Goal: Task Accomplishment & Management: Manage account settings

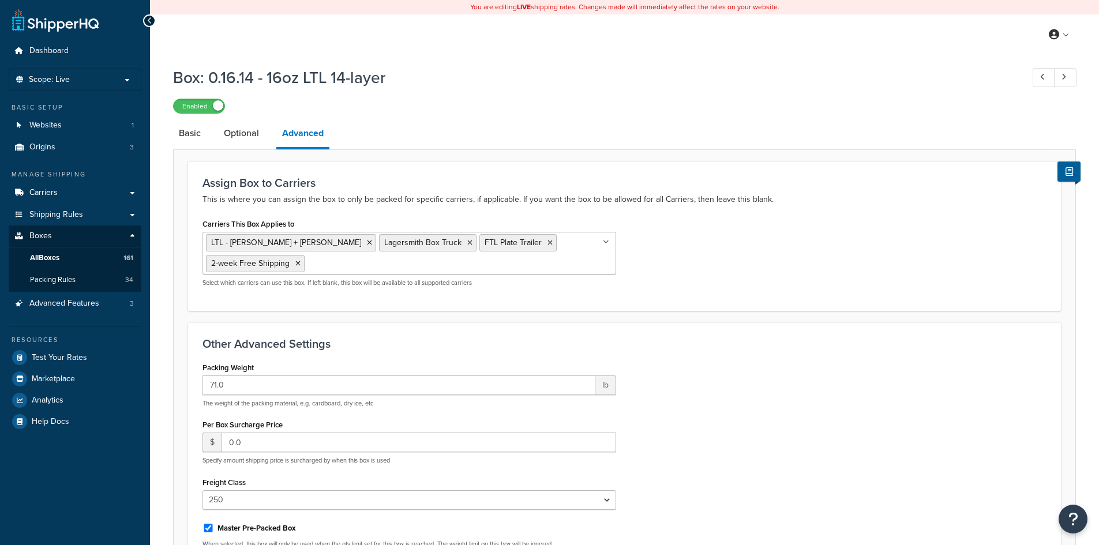
select select "250"
click at [69, 263] on link "All Boxes 161" at bounding box center [75, 257] width 133 height 21
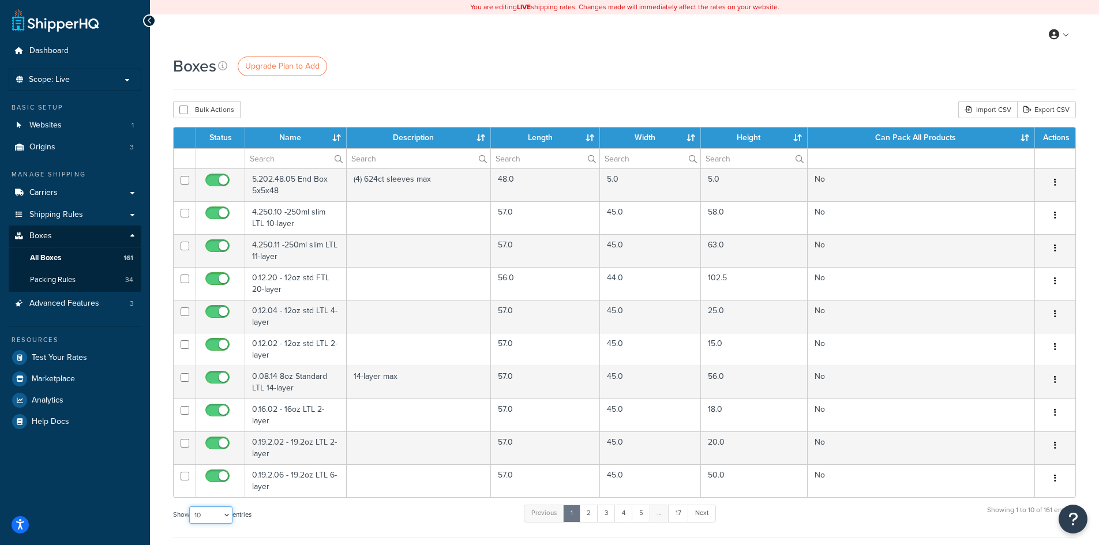
click at [228, 517] on select "10 15 25 50 100 1000" at bounding box center [210, 514] width 43 height 17
select select "1000"
click at [190, 507] on select "10 15 25 50 100 1000" at bounding box center [210, 514] width 43 height 17
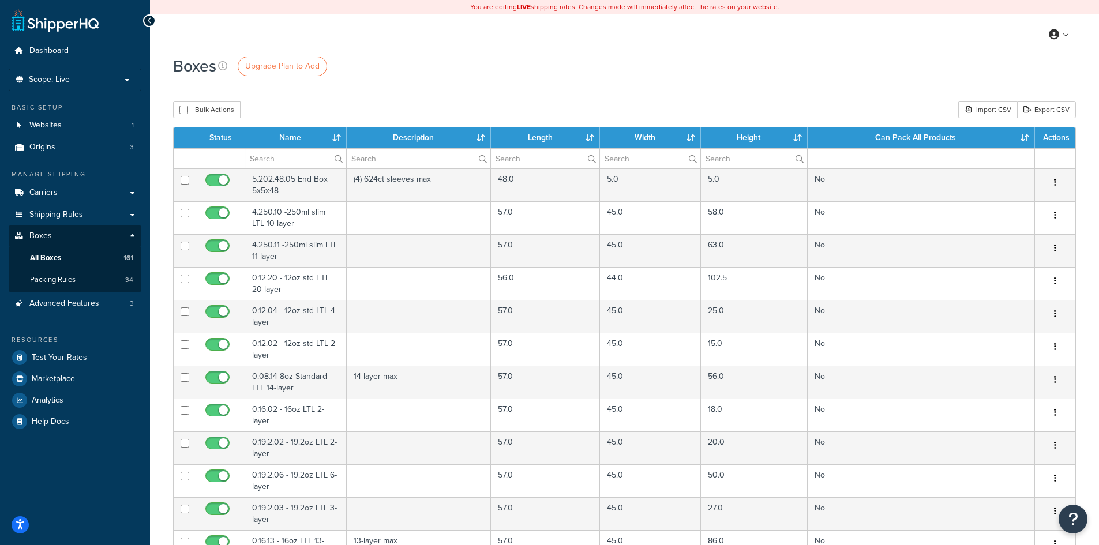
click at [337, 142] on th "Name" at bounding box center [295, 137] width 101 height 21
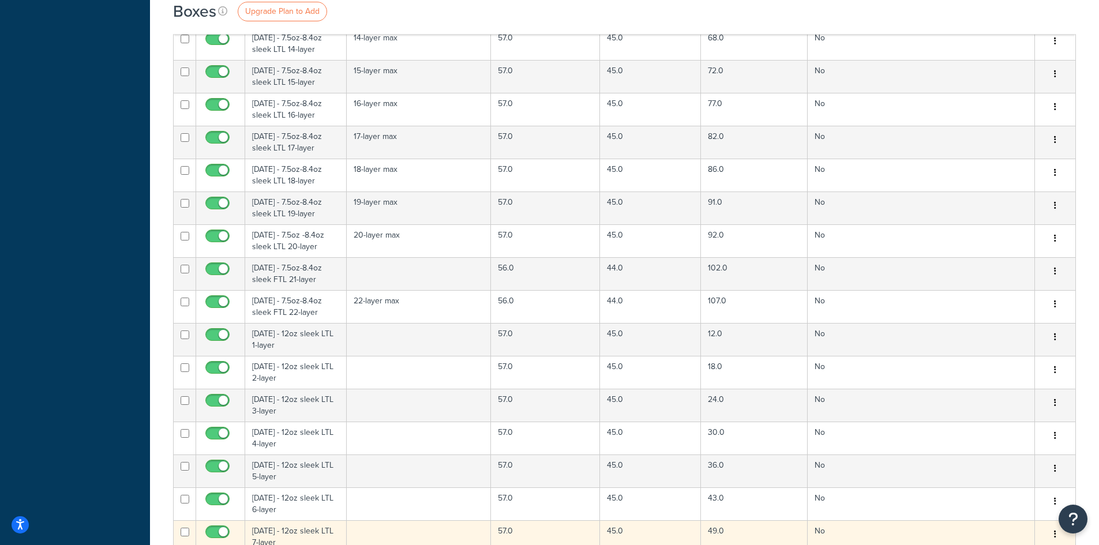
scroll to position [2307, 0]
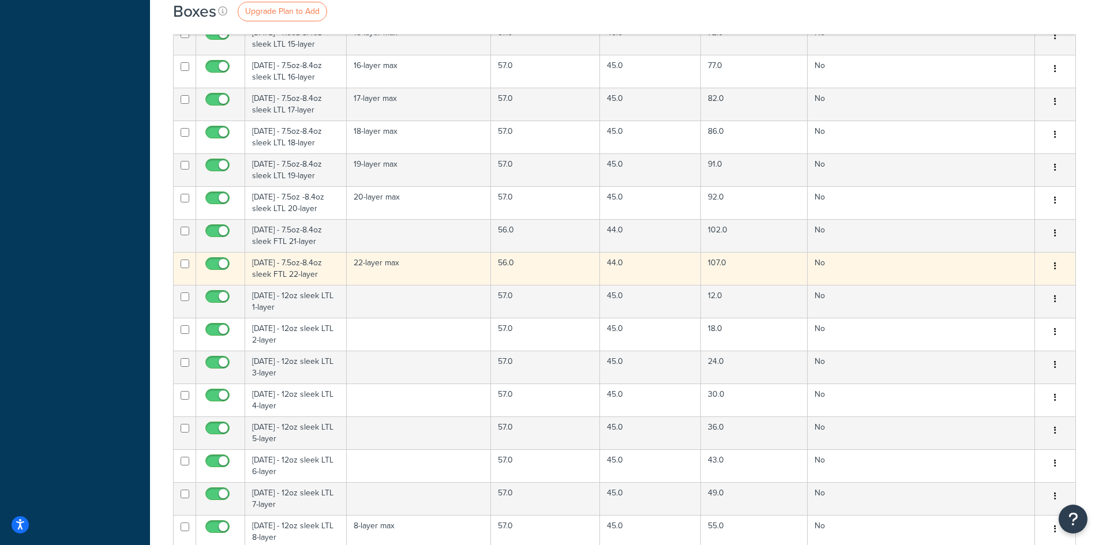
click at [302, 269] on td "[DATE] - 7.5oz-8.4oz sleek FTL 22-layer" at bounding box center [295, 268] width 101 height 33
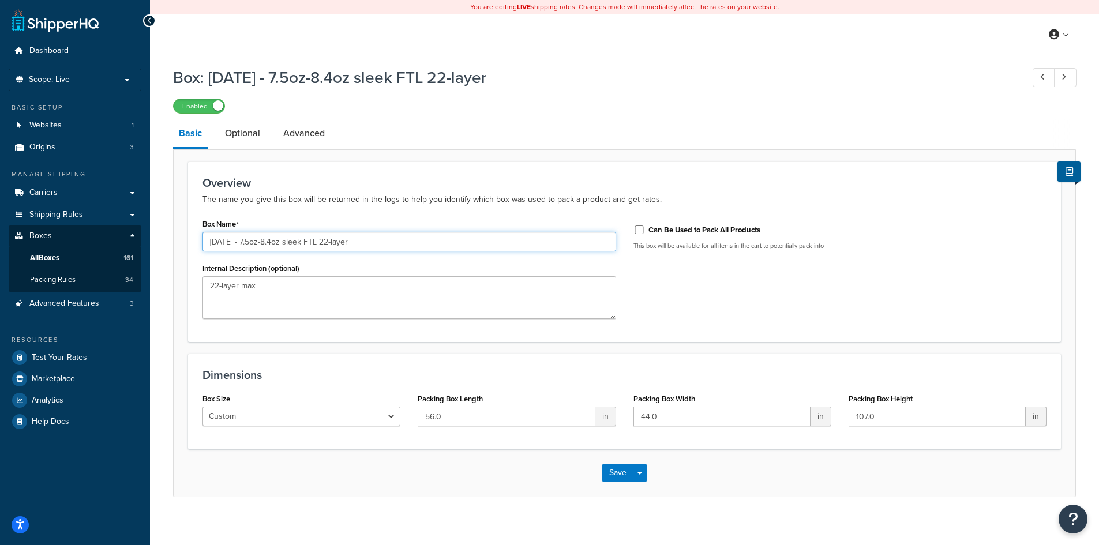
drag, startPoint x: 363, startPoint y: 245, endPoint x: 191, endPoint y: 227, distance: 172.7
click at [191, 227] on div "Overview The name you give this box will be returned in the logs to help you id…" at bounding box center [624, 251] width 872 height 180
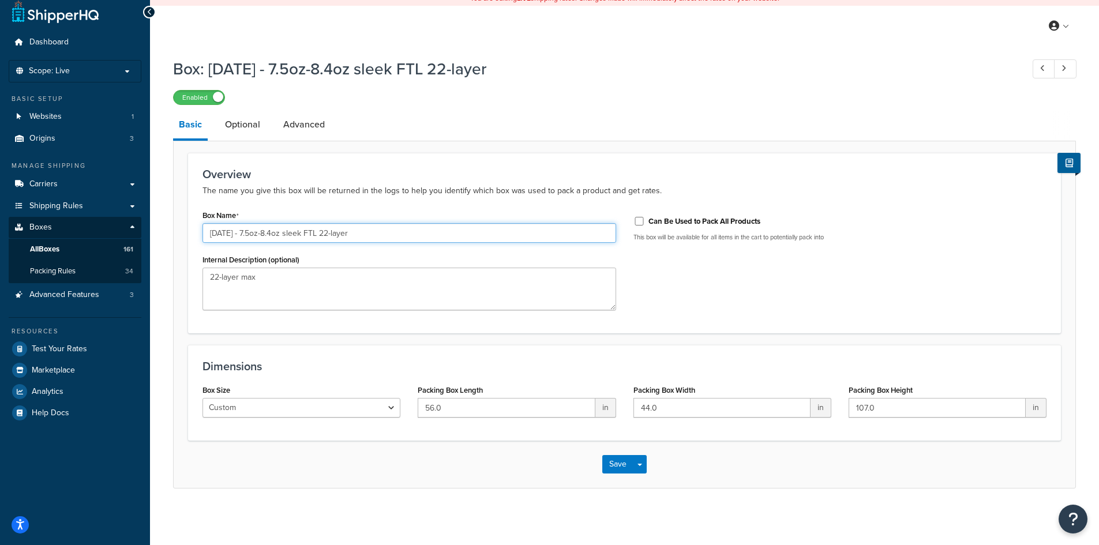
scroll to position [11, 0]
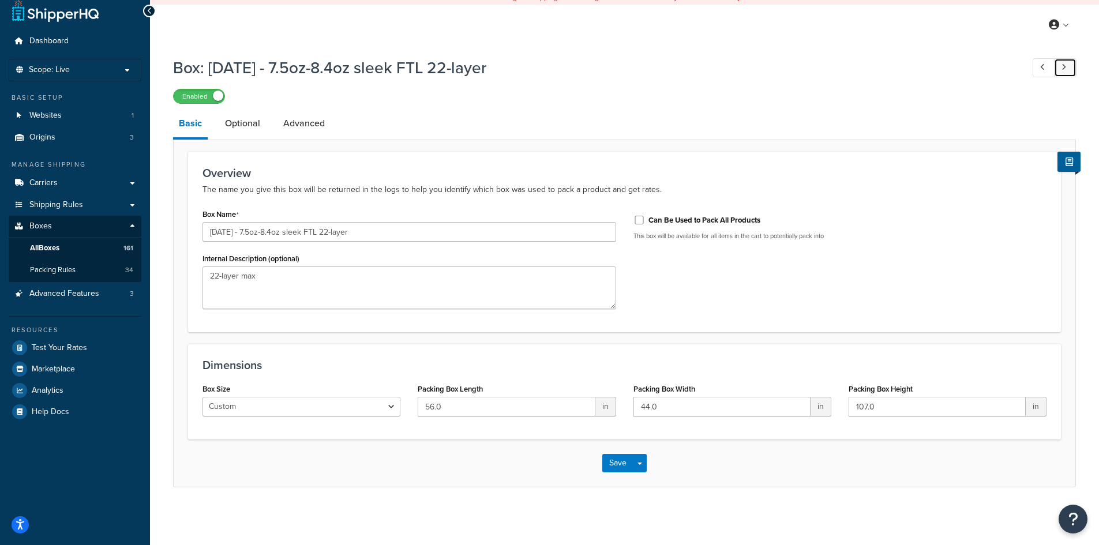
click at [1065, 69] on icon at bounding box center [1063, 66] width 5 height 7
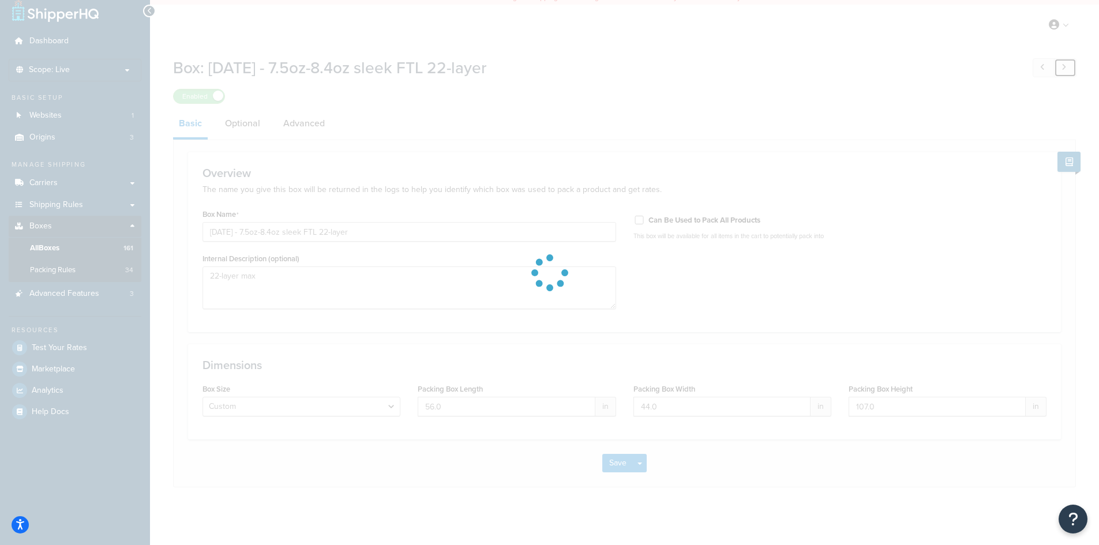
type input "4.200.22 - 200ml Slim FTL 22-layer"
type input "102.0"
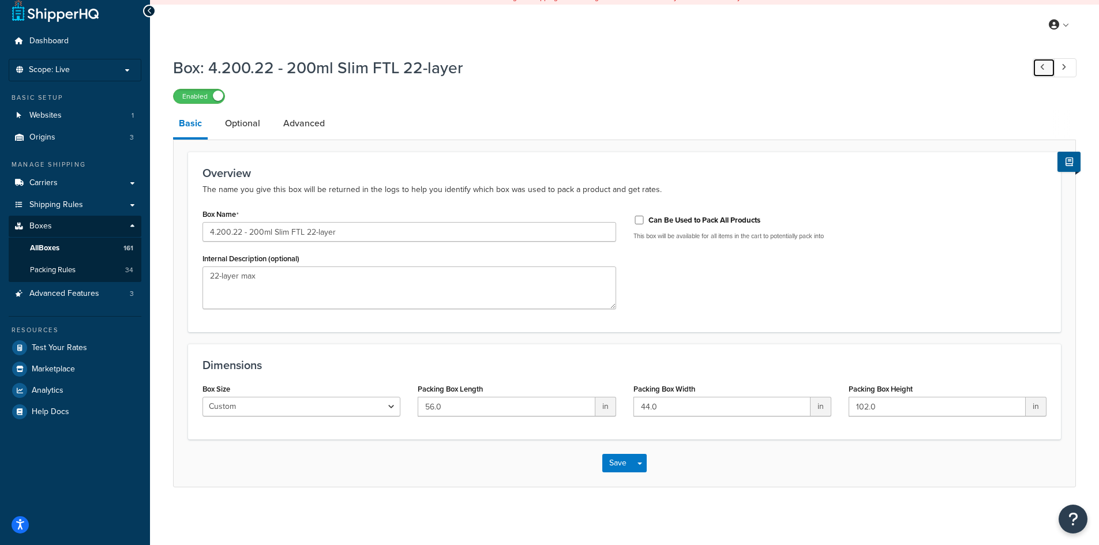
click at [1043, 68] on icon at bounding box center [1042, 66] width 5 height 7
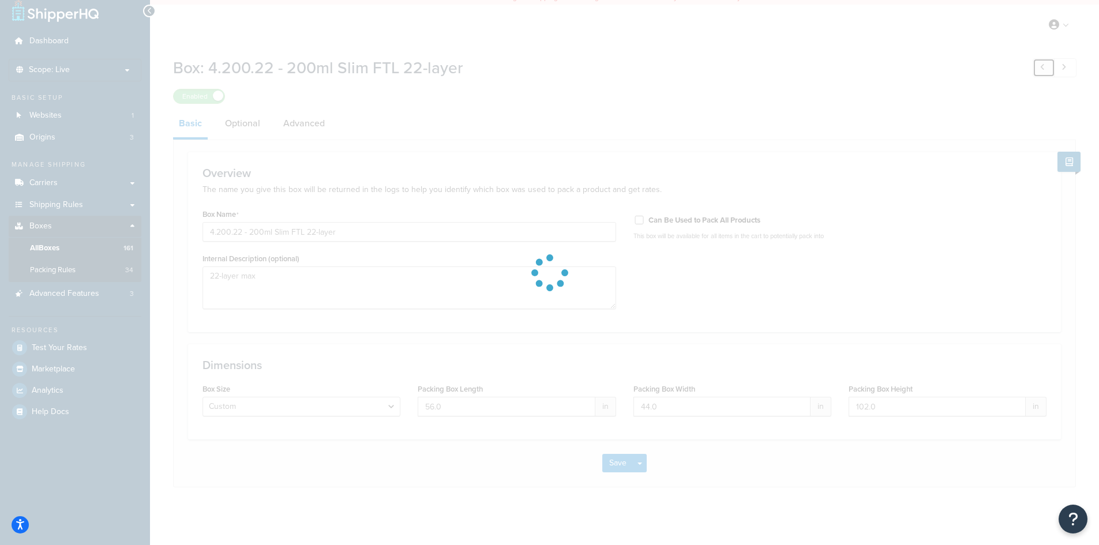
type input "[DATE] - 7.5oz-8.4oz sleek FTL 22-layer"
type input "107.0"
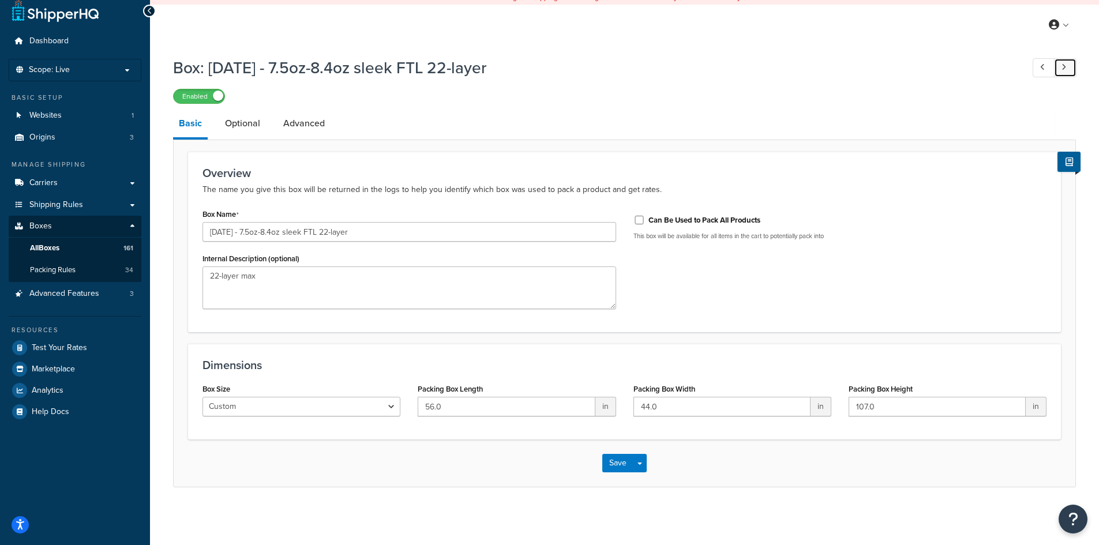
click at [1065, 70] on icon at bounding box center [1063, 66] width 5 height 7
type input "4.200.22 - 200ml Slim FTL 22-layer"
type input "102.0"
click at [1044, 69] on link at bounding box center [1043, 67] width 22 height 19
type input "1.08.22 - 7.5oz-8.4oz sleek FTL 22-layer"
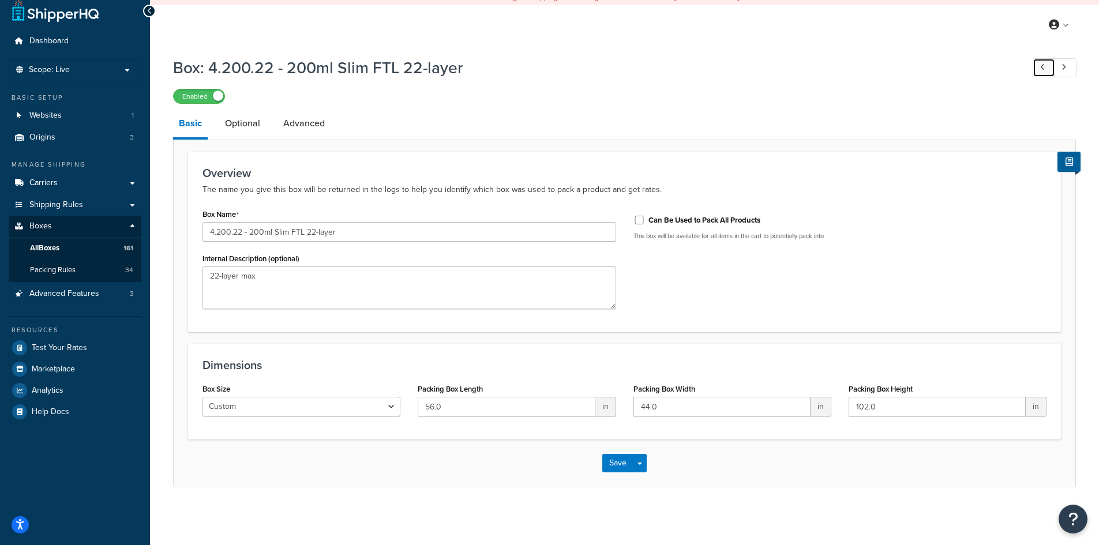
type input "107.0"
click at [1044, 69] on link at bounding box center [1043, 67] width 22 height 19
type input "Z BRSK-07-8L"
type input "39.0"
click at [1062, 68] on icon at bounding box center [1063, 66] width 5 height 7
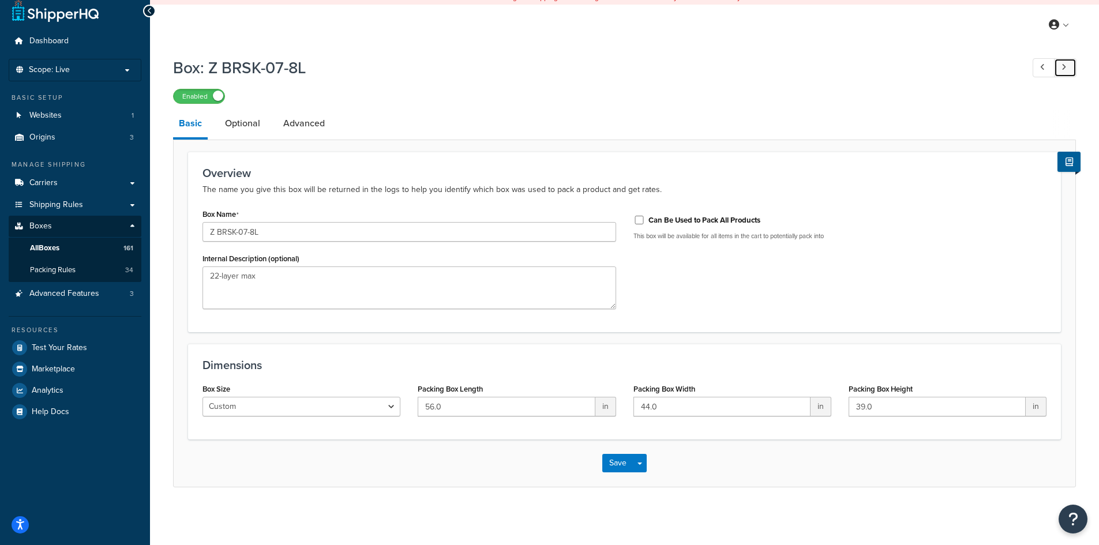
type input "1.08.22 - 7.5oz-8.4oz sleek FTL 22-layer"
type input "107.0"
click at [236, 124] on link "Optional" at bounding box center [242, 124] width 47 height 28
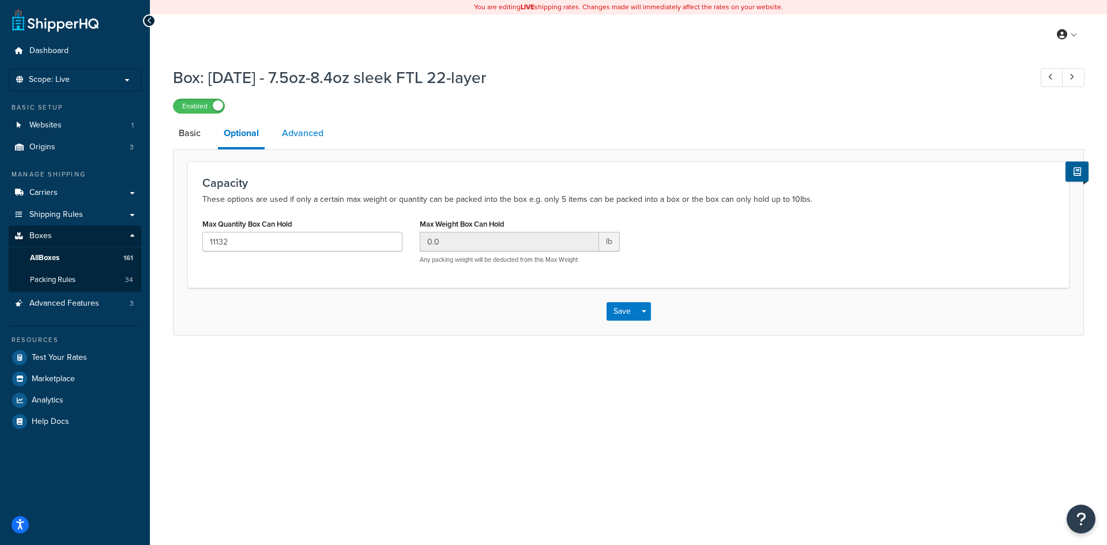
click at [298, 135] on link "Advanced" at bounding box center [302, 133] width 53 height 28
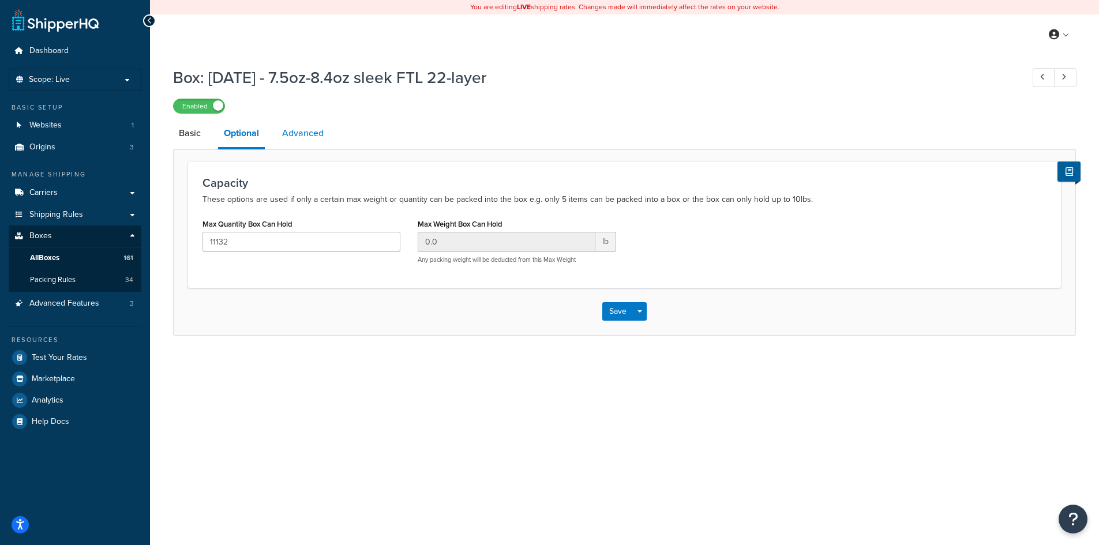
select select "250"
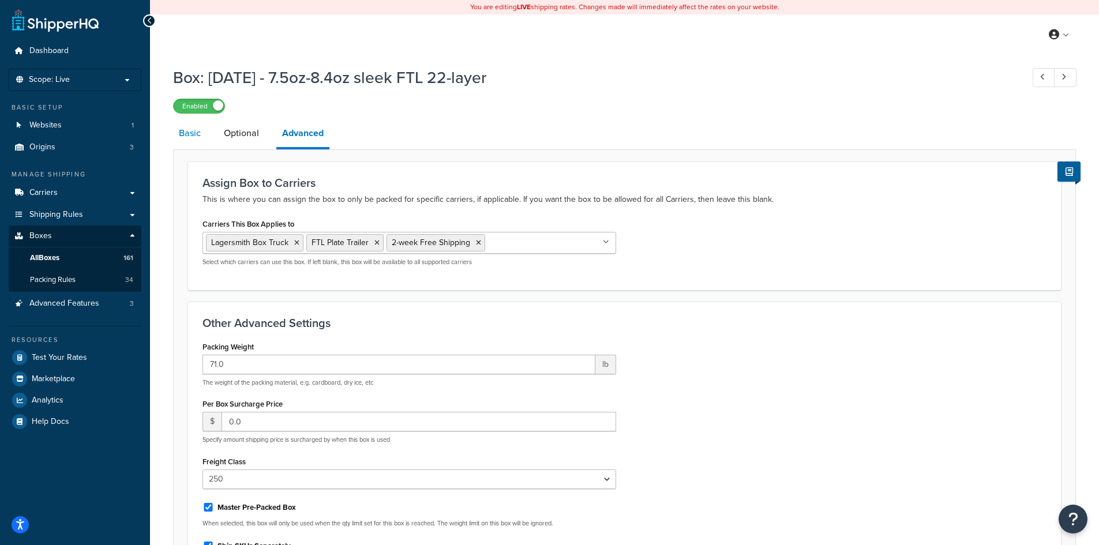
click at [186, 134] on link "Basic" at bounding box center [189, 133] width 33 height 28
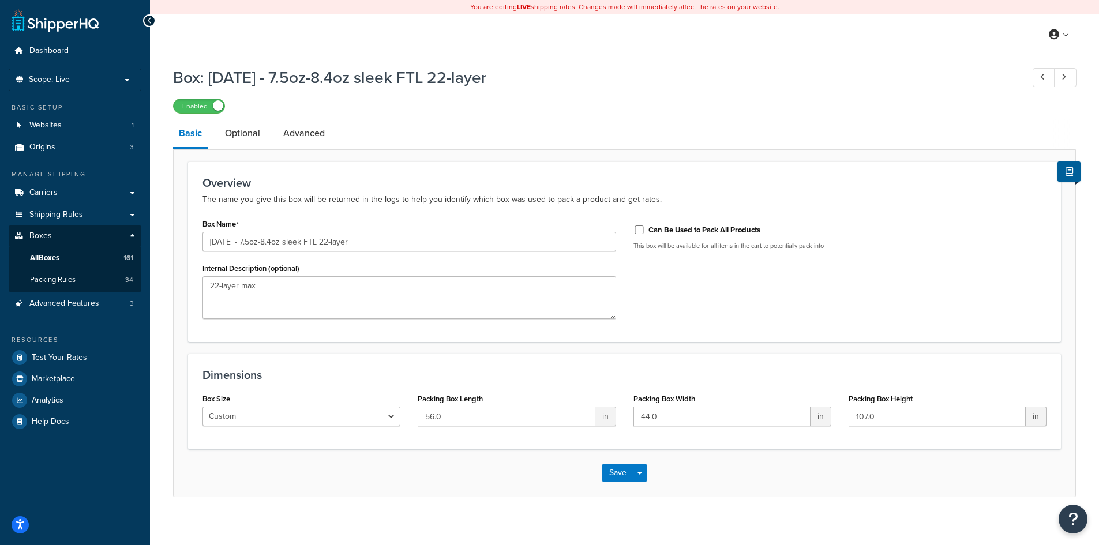
scroll to position [11, 0]
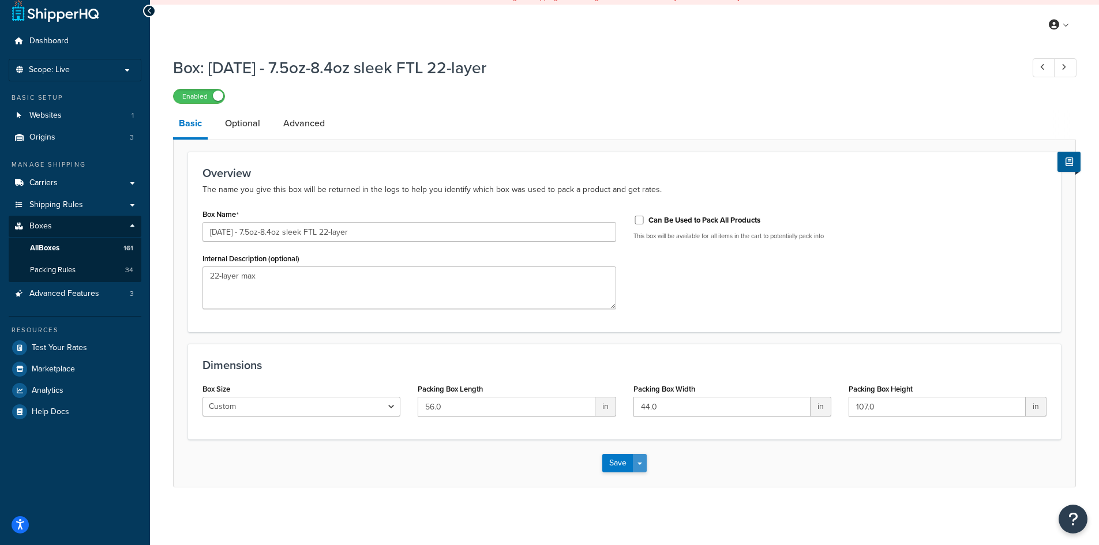
click at [641, 465] on span "button" at bounding box center [639, 463] width 5 height 2
click at [656, 511] on button "Save and Duplicate" at bounding box center [657, 508] width 111 height 24
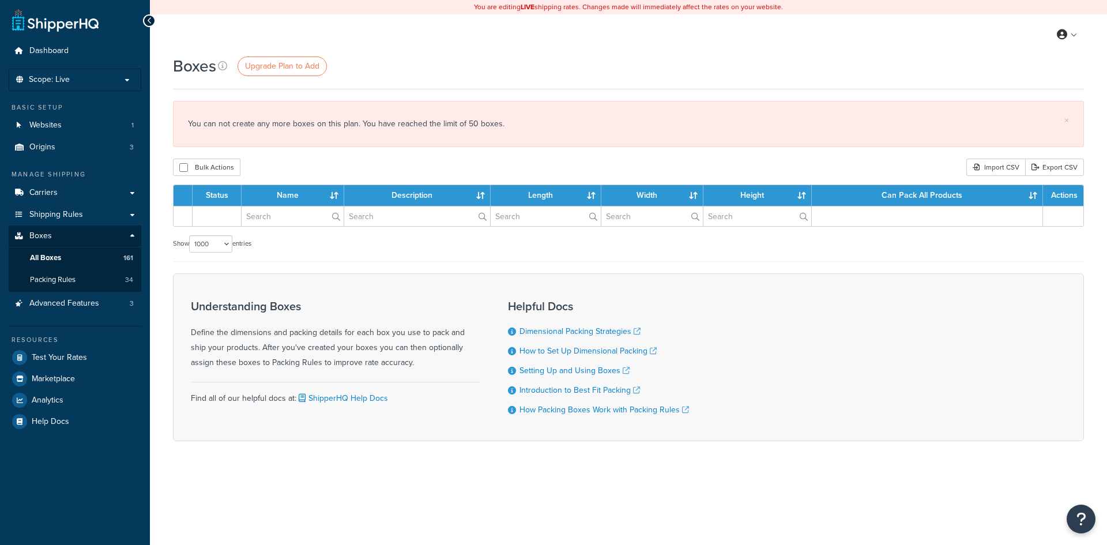
select select "1000"
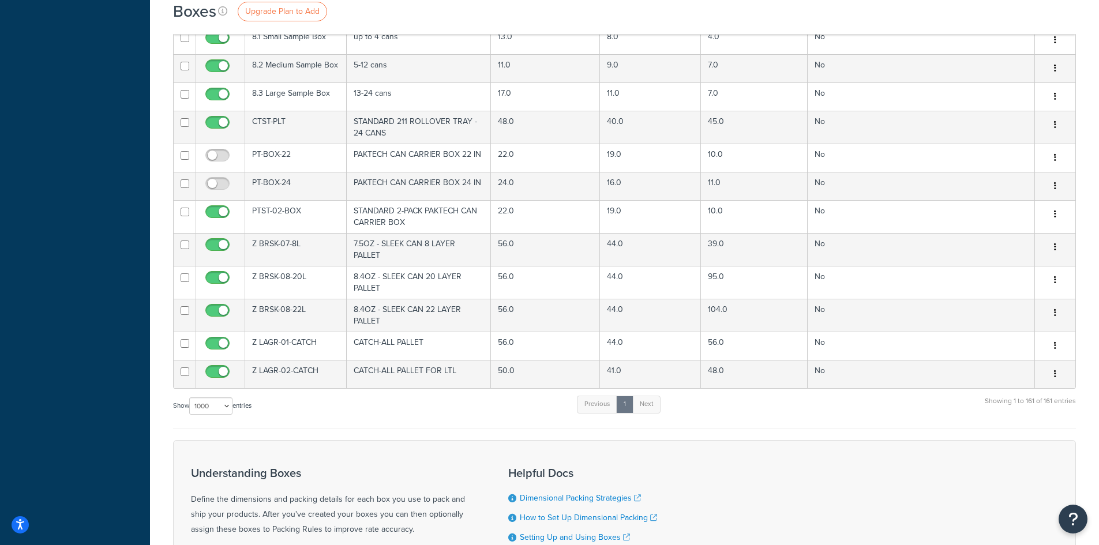
scroll to position [5072, 0]
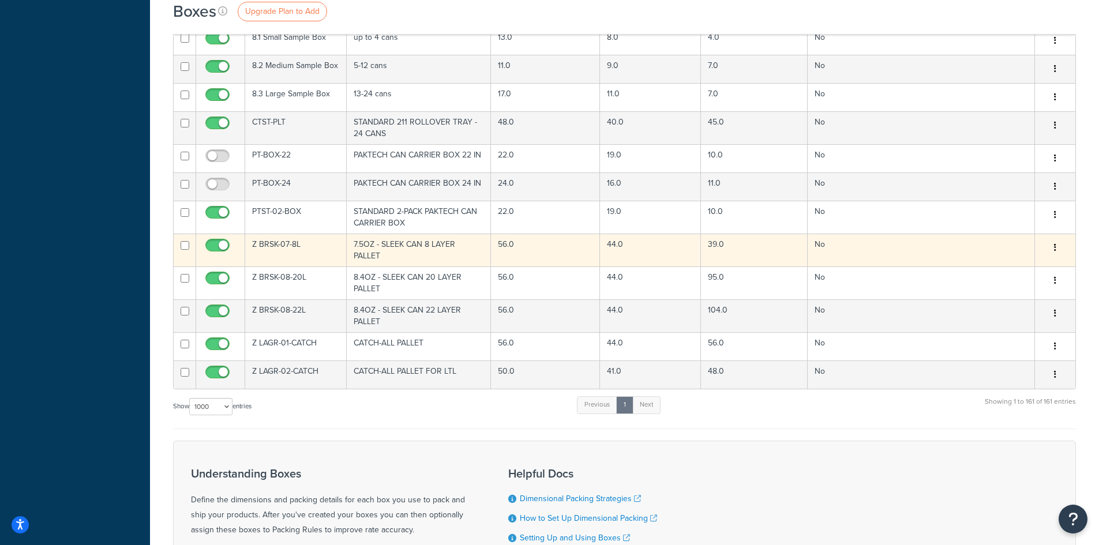
click at [293, 235] on td "Z BRSK-07-8L" at bounding box center [295, 250] width 101 height 33
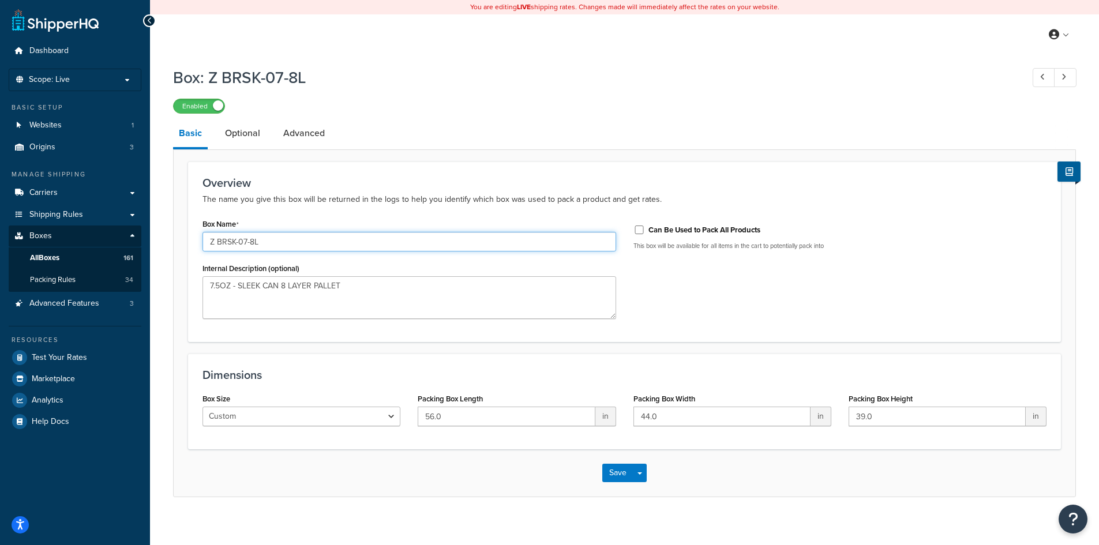
drag, startPoint x: 274, startPoint y: 242, endPoint x: 200, endPoint y: 231, distance: 75.2
click at [200, 231] on div "Box Name Z BRSK-07-8L Internal Description (optional) 7.5OZ - SLEEK CAN 8 LAYER…" at bounding box center [409, 272] width 431 height 112
paste input "[DATE] - 7.5oz-8.4oz sleek FTL 22-layer"
type input "[DATE] - 7.5oz-8.4oz sleek FTL 22-layer"
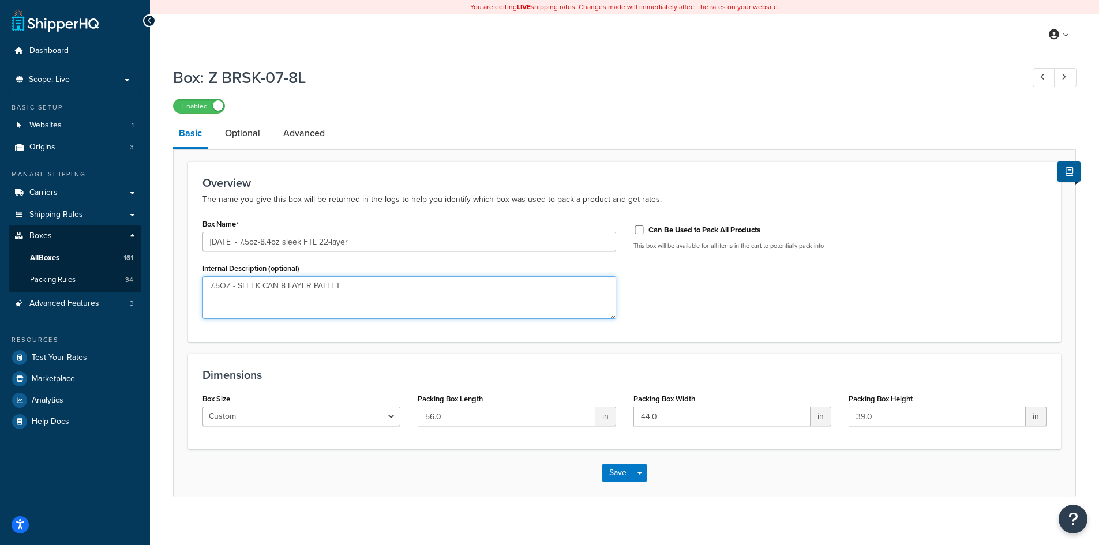
drag, startPoint x: 348, startPoint y: 286, endPoint x: 186, endPoint y: 283, distance: 162.6
click at [186, 283] on form "Overview The name you give this box will be returned in the logs to help you id…" at bounding box center [624, 328] width 901 height 335
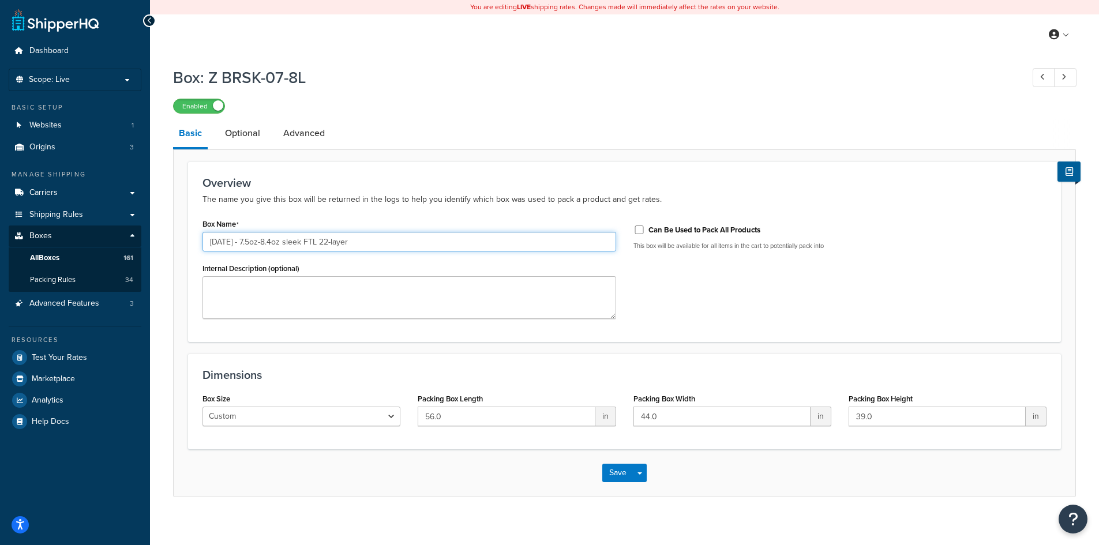
click at [235, 246] on input "[DATE] - 7.5oz-8.4oz sleek FTL 22-layer" at bounding box center [408, 242] width 413 height 20
drag, startPoint x: 328, startPoint y: 243, endPoint x: 346, endPoint y: 235, distance: 19.4
click at [328, 242] on input "[DATE] - 7.5oz-8.4oz sleek FTL 22-layer" at bounding box center [408, 242] width 413 height 20
type input "[DATE] - 7.5oz-8.4oz sleek FTL 23-layer"
drag, startPoint x: 885, startPoint y: 416, endPoint x: 843, endPoint y: 416, distance: 42.1
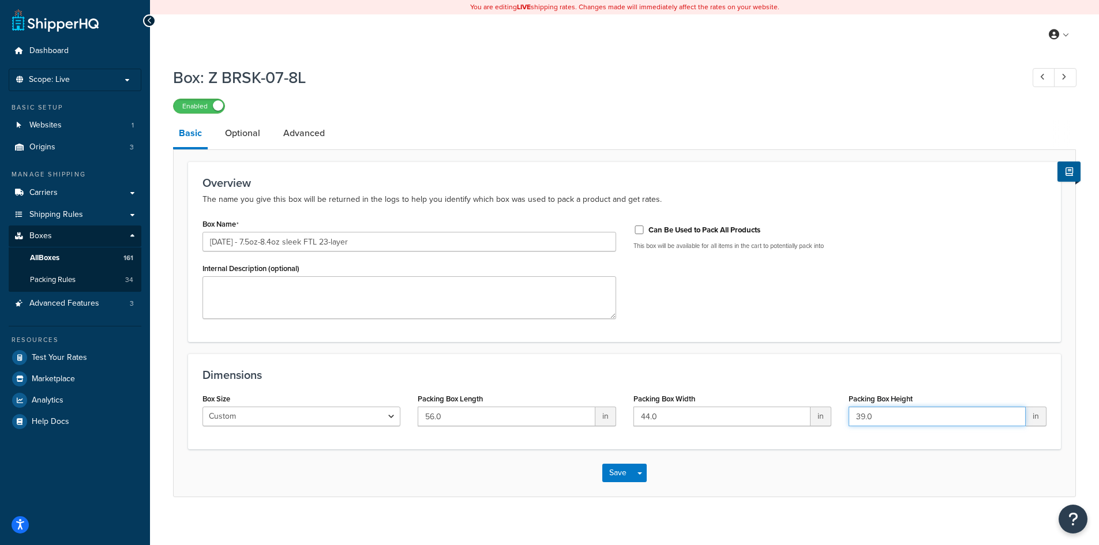
click at [843, 416] on div "Packing Box Height 39.0 in" at bounding box center [947, 412] width 215 height 44
type input "107.0"
click at [851, 449] on div "Dimensions Box Size Custom USPS Small Flat Box USPS Medium Flat Box USPS Large …" at bounding box center [624, 401] width 872 height 96
click at [248, 136] on link "Optional" at bounding box center [242, 133] width 47 height 28
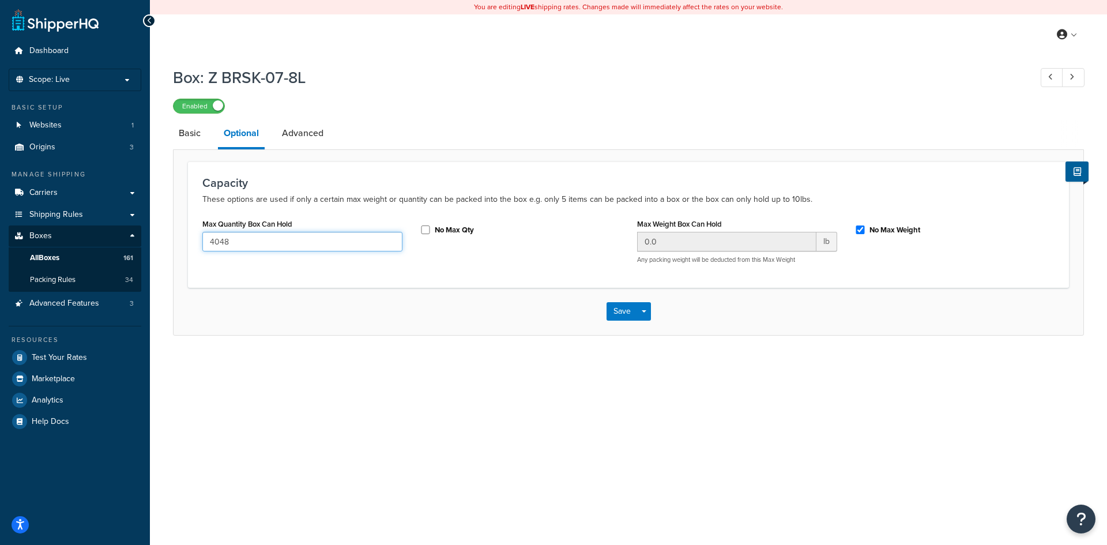
drag, startPoint x: 246, startPoint y: 244, endPoint x: 198, endPoint y: 242, distance: 47.9
click at [198, 242] on div "Max Quantity Box Can Hold 4048" at bounding box center [302, 238] width 217 height 44
type input "11638"
click at [301, 134] on link "Advanced" at bounding box center [302, 133] width 53 height 28
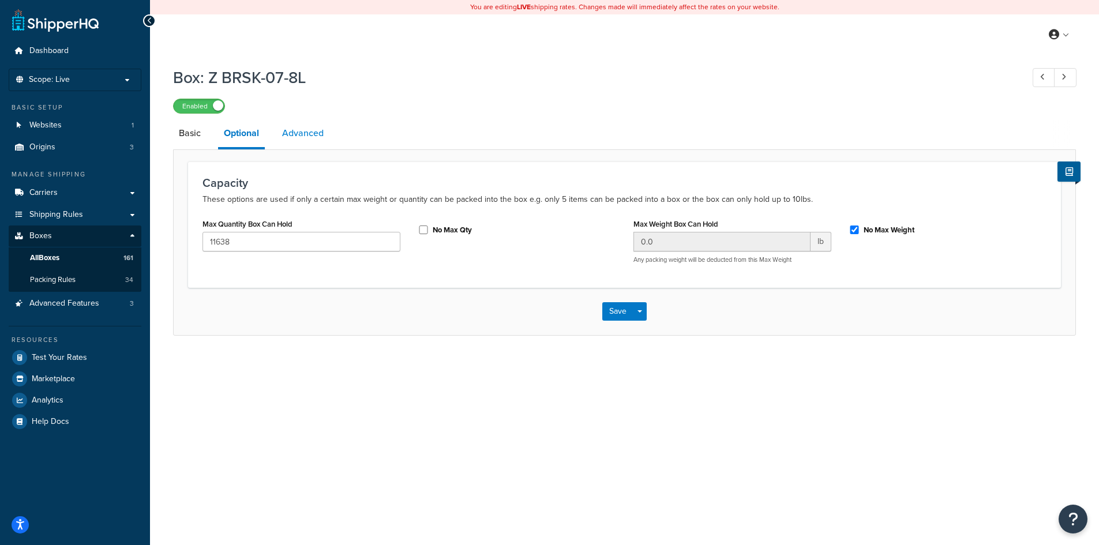
select select "250"
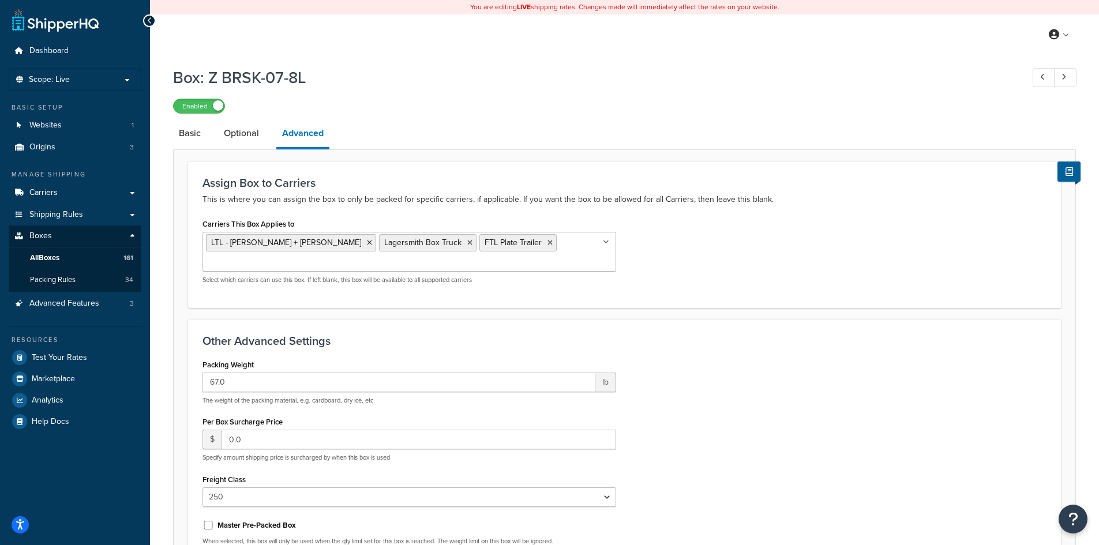
click at [787, 233] on div "Carriers This Box Applies to LTL - Kuehne + Nagel Lagersmith Box Truck FTL Plat…" at bounding box center [624, 254] width 861 height 77
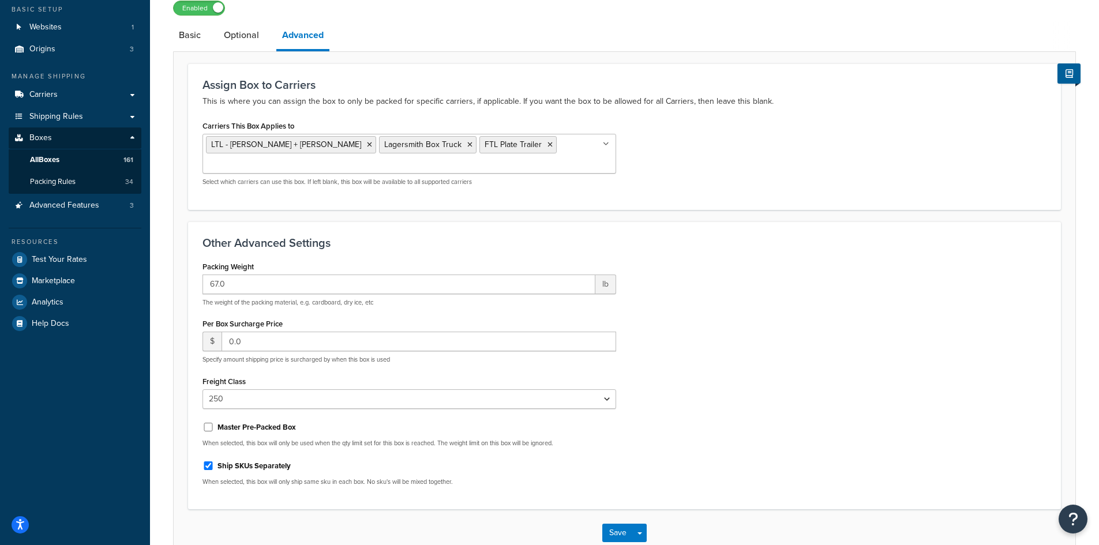
scroll to position [115, 0]
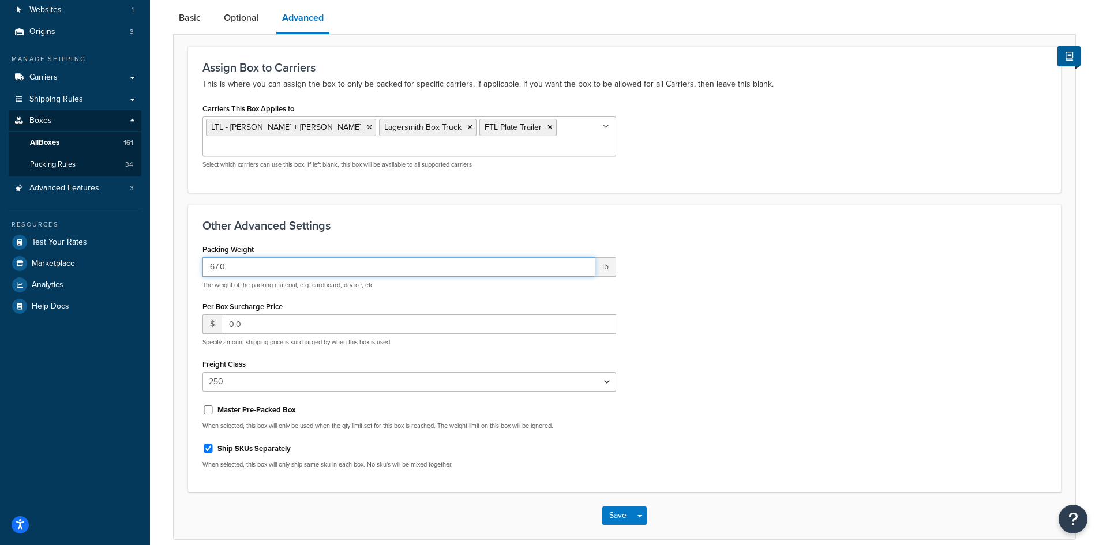
drag, startPoint x: 216, startPoint y: 249, endPoint x: 185, endPoint y: 246, distance: 31.3
click at [185, 246] on form "Assign Box to Carriers This is where you can assign the box to only be packed f…" at bounding box center [624, 292] width 901 height 493
type input "71"
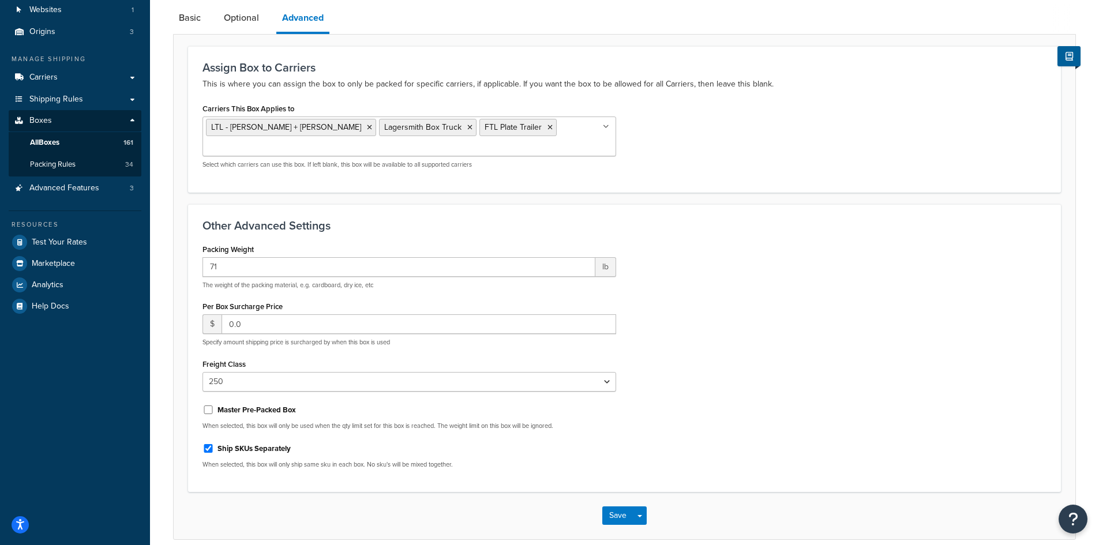
click at [832, 261] on div "Packing Weight 71 lb The weight of the packing material, e.g. cardboard, dry ic…" at bounding box center [624, 359] width 861 height 237
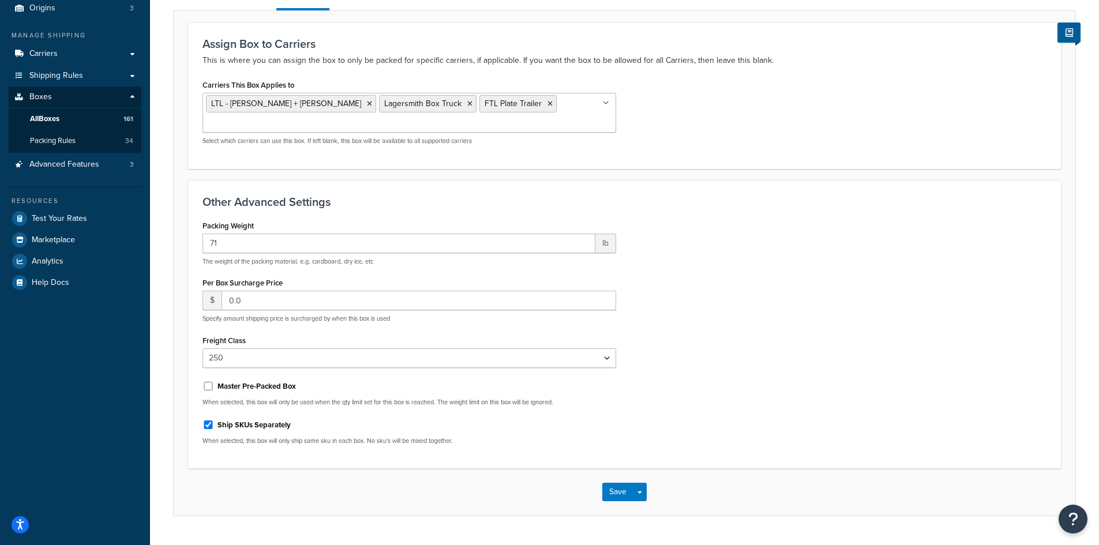
scroll to position [152, 0]
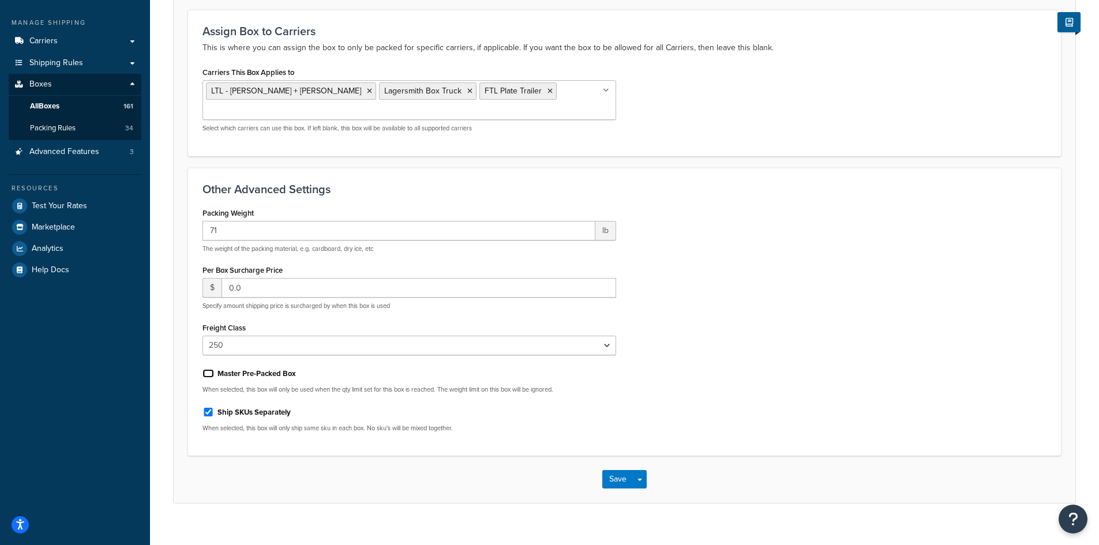
click at [207, 369] on input "Master Pre-Packed Box" at bounding box center [208, 373] width 12 height 9
checkbox input "true"
click at [614, 470] on button "Save" at bounding box center [617, 479] width 31 height 18
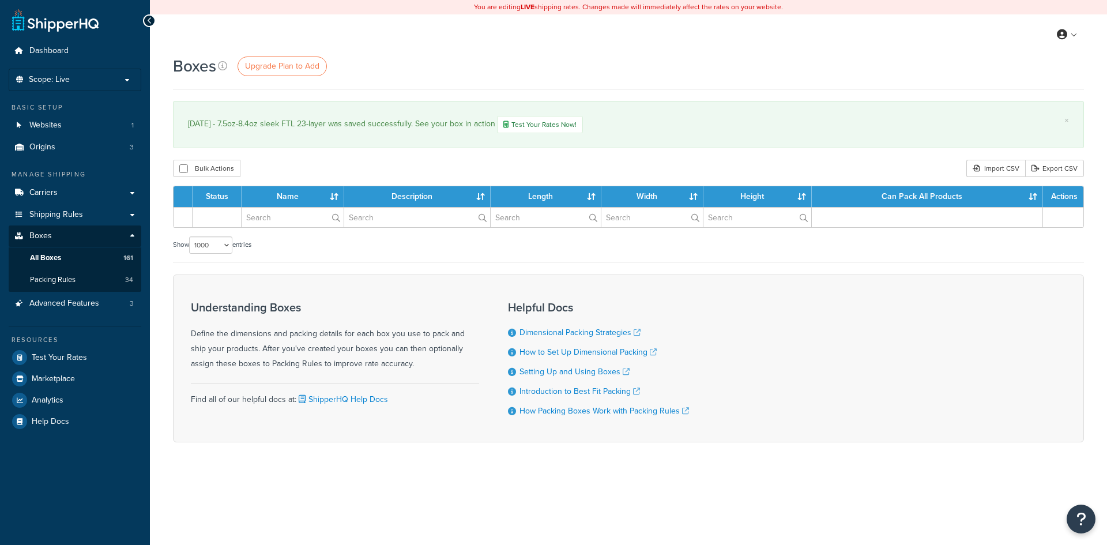
select select "1000"
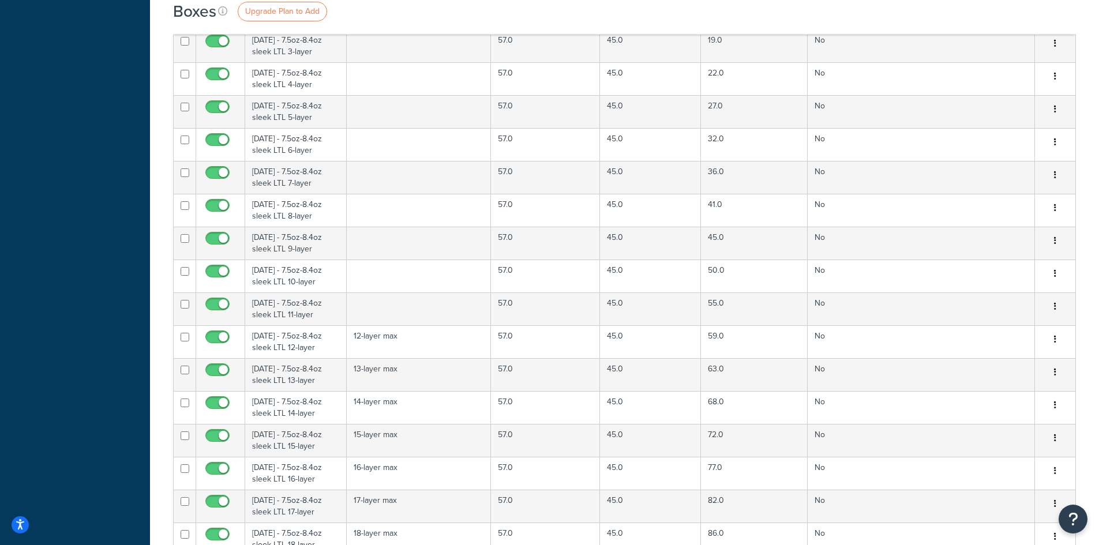
scroll to position [2191, 0]
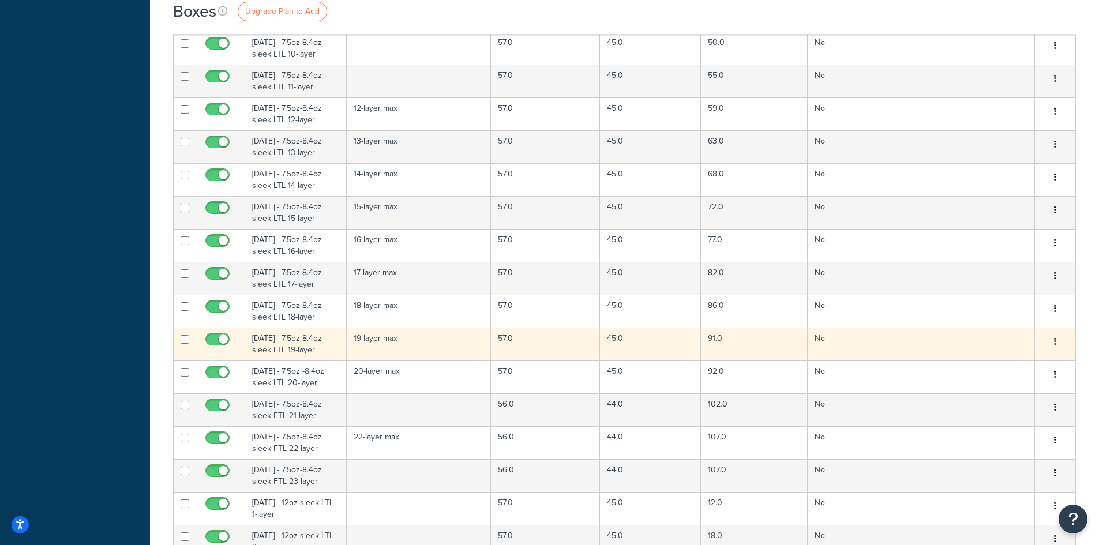
click at [283, 343] on td "[DATE] - 7.5oz-8.4oz sleek LTL 19-layer" at bounding box center [295, 344] width 101 height 33
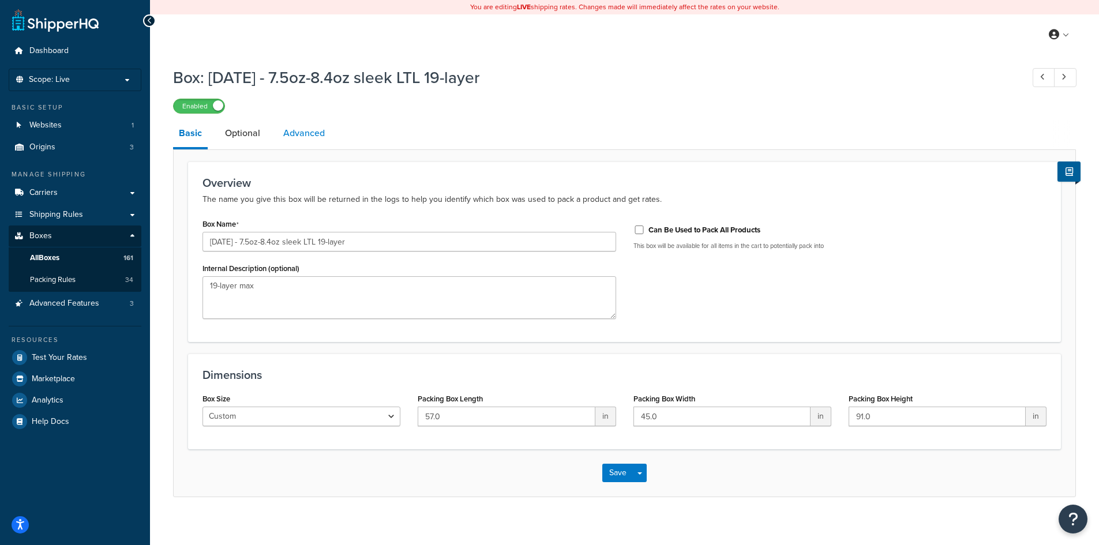
click at [293, 133] on link "Advanced" at bounding box center [303, 133] width 53 height 28
select select "250"
